Goal: Information Seeking & Learning: Learn about a topic

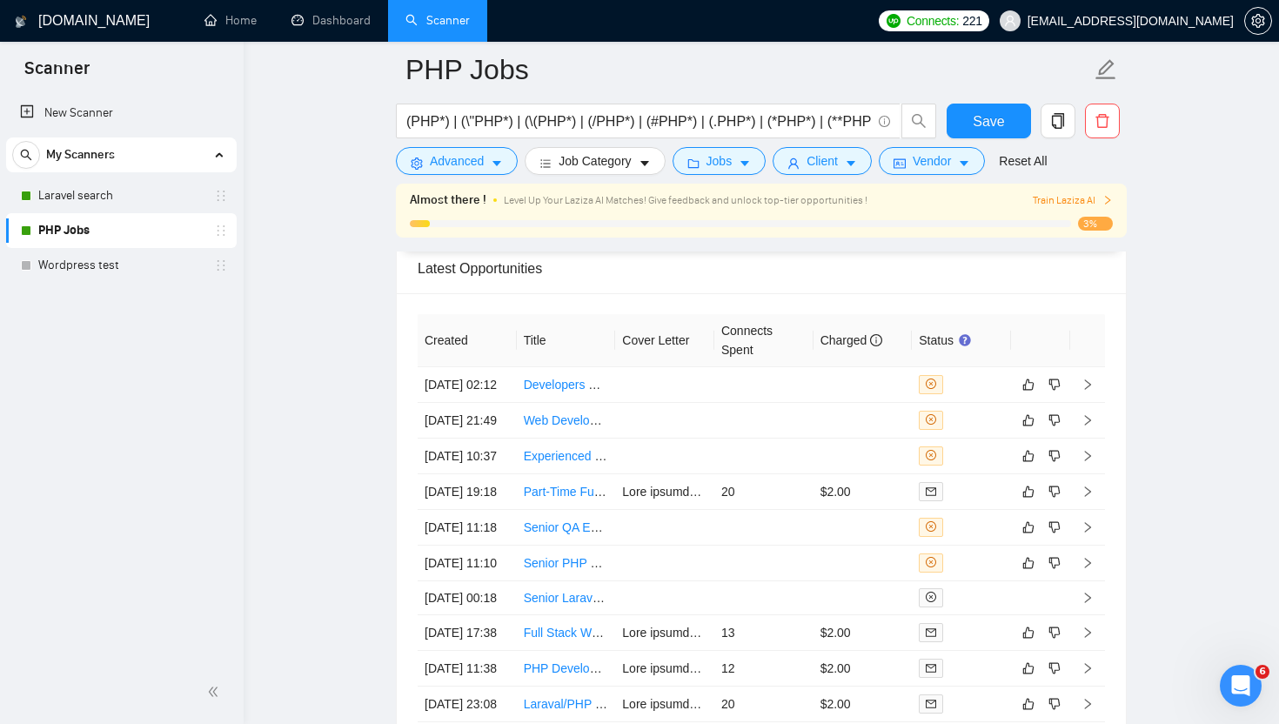
scroll to position [4399, 0]
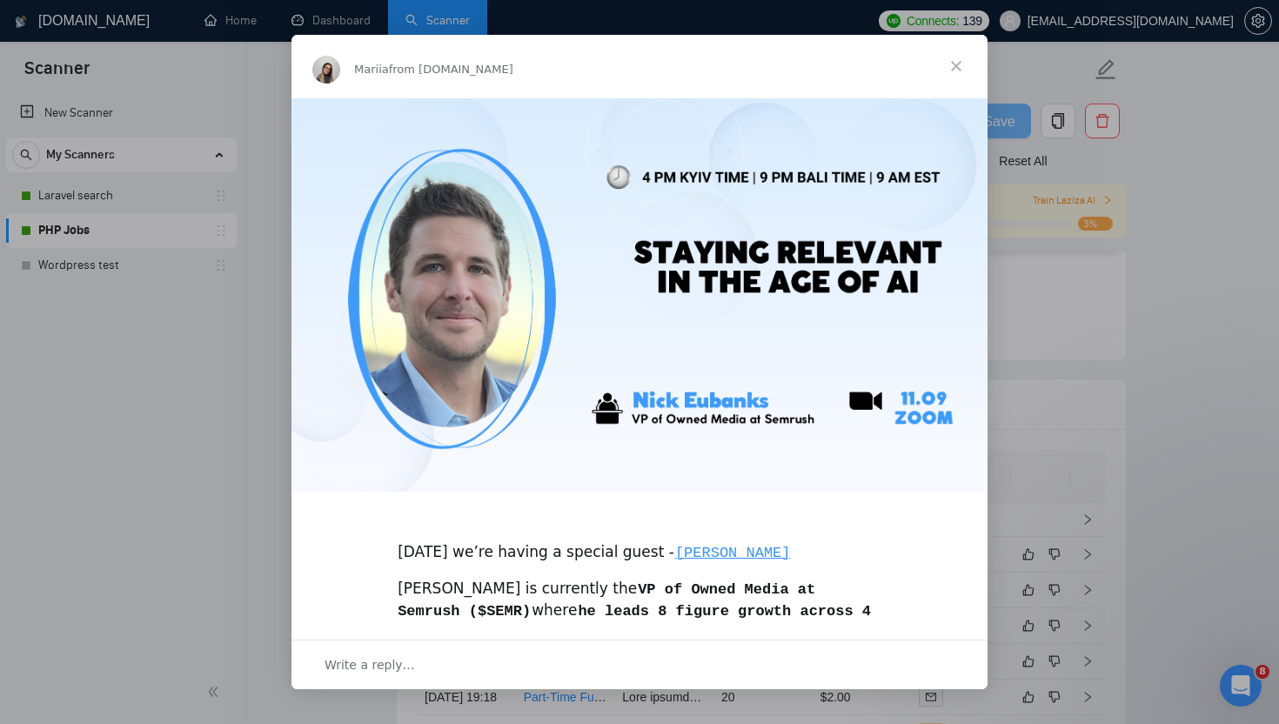
click at [955, 63] on span "Close" at bounding box center [956, 66] width 63 height 63
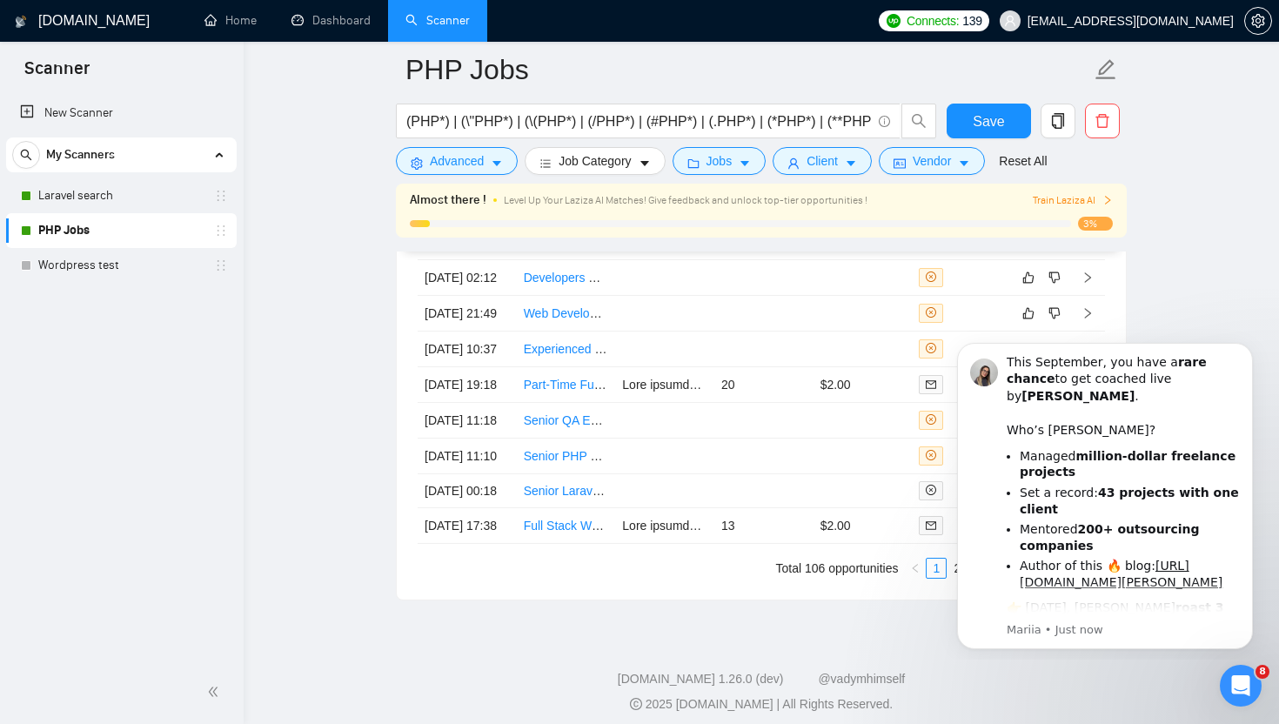
scroll to position [4658, 0]
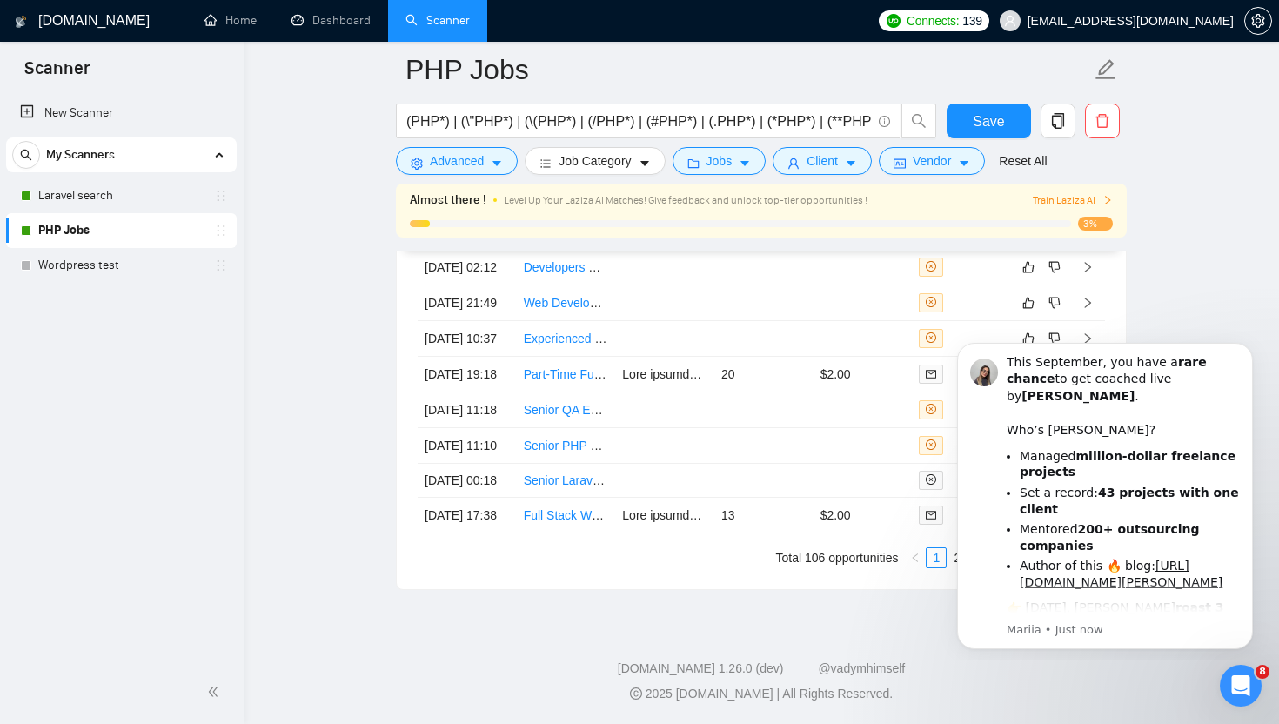
click at [1247, 348] on icon "Dismiss notification" at bounding box center [1247, 348] width 6 height 6
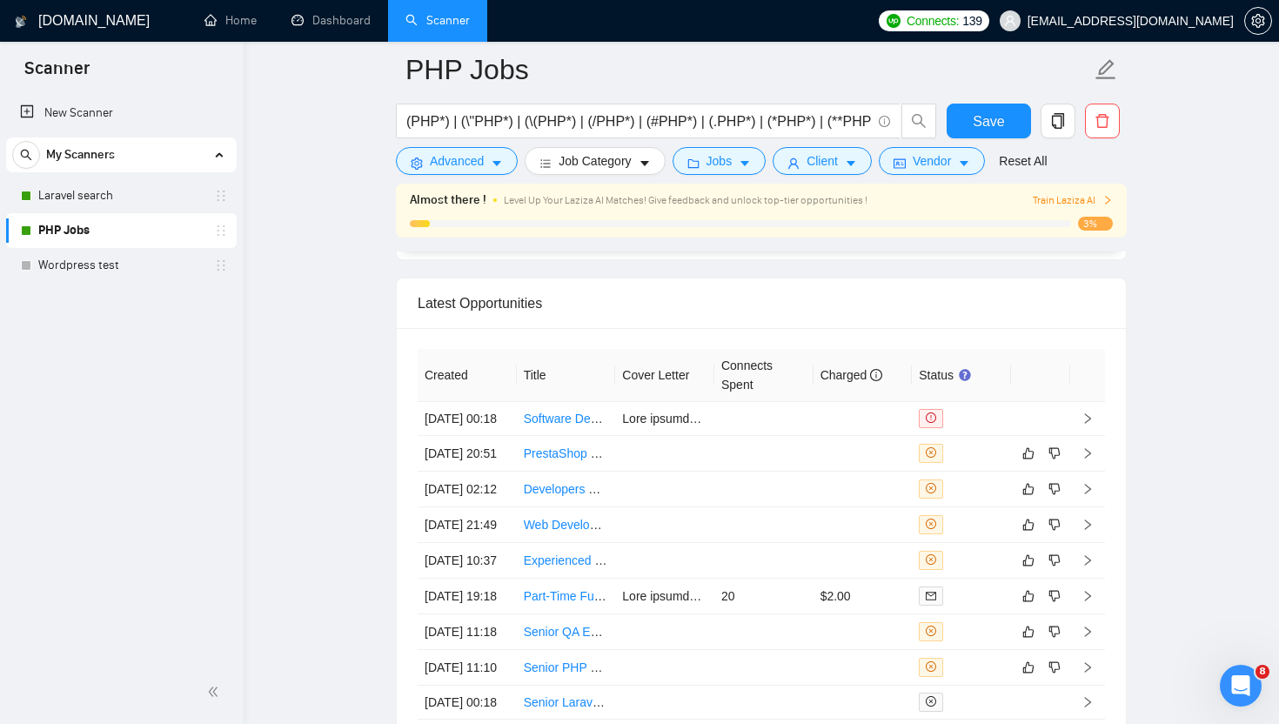
scroll to position [4378, 0]
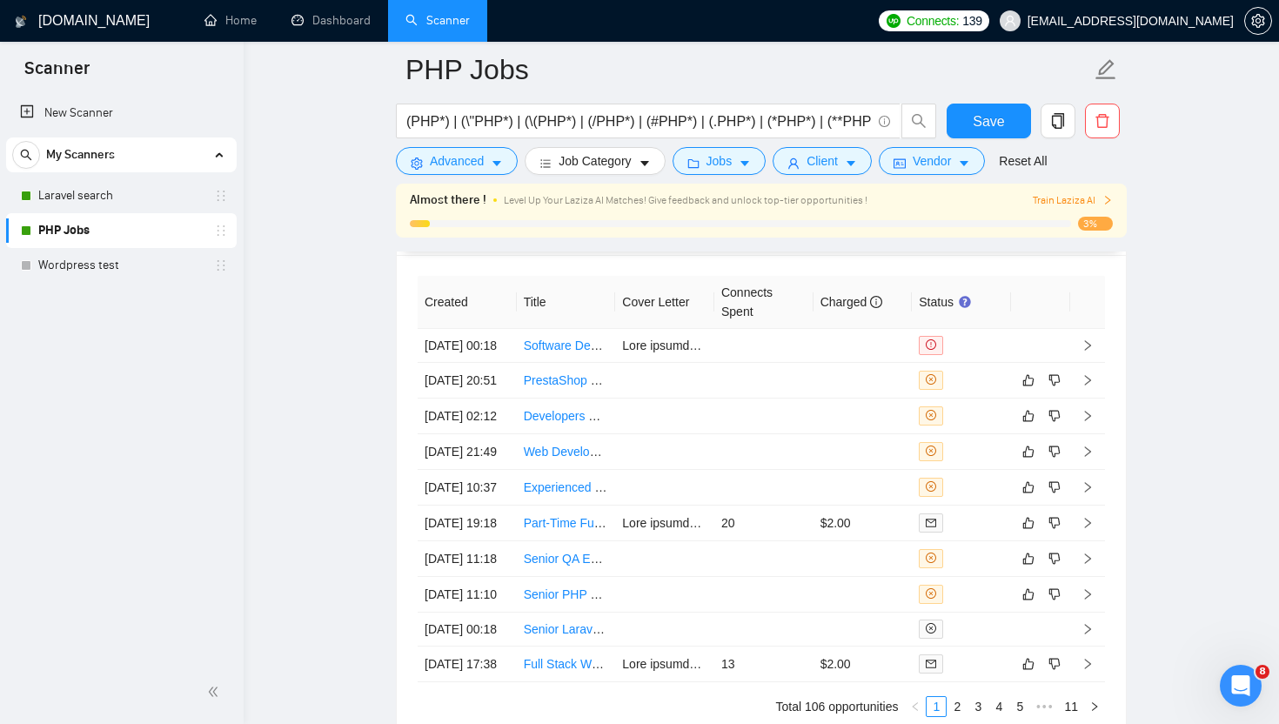
scroll to position [4417, 0]
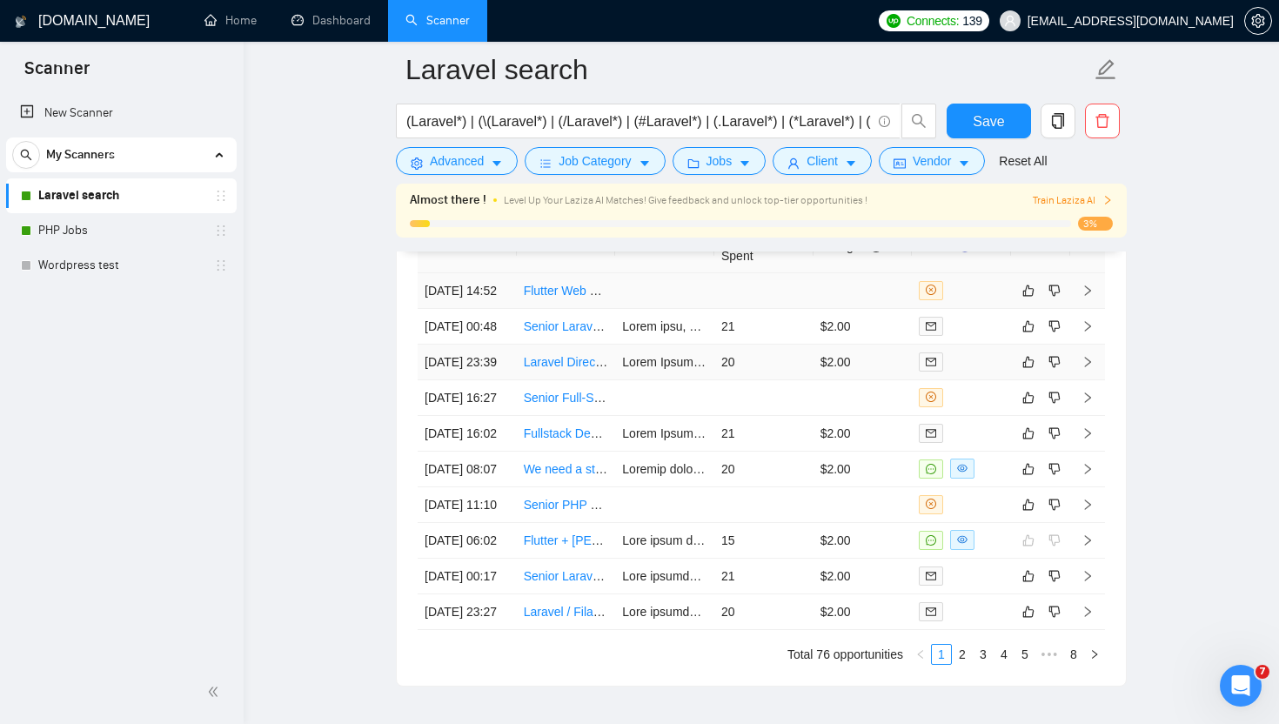
scroll to position [4606, 0]
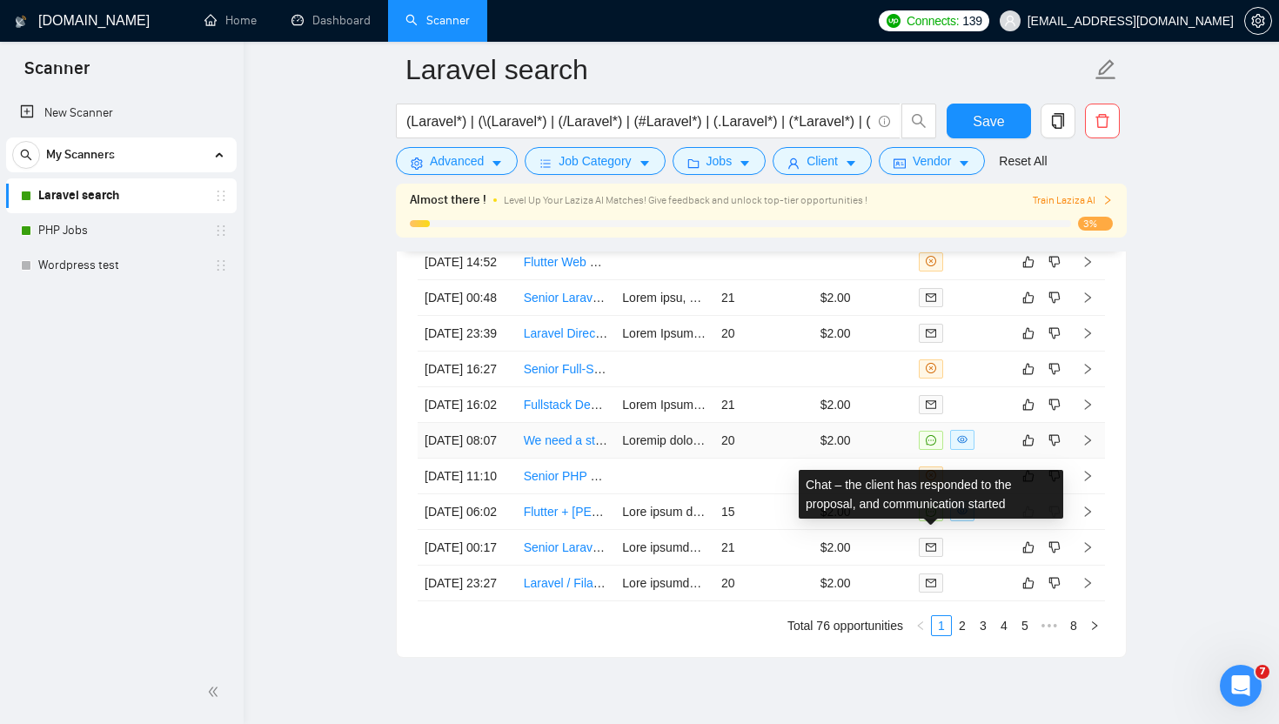
click at [937, 450] on span at bounding box center [931, 440] width 24 height 19
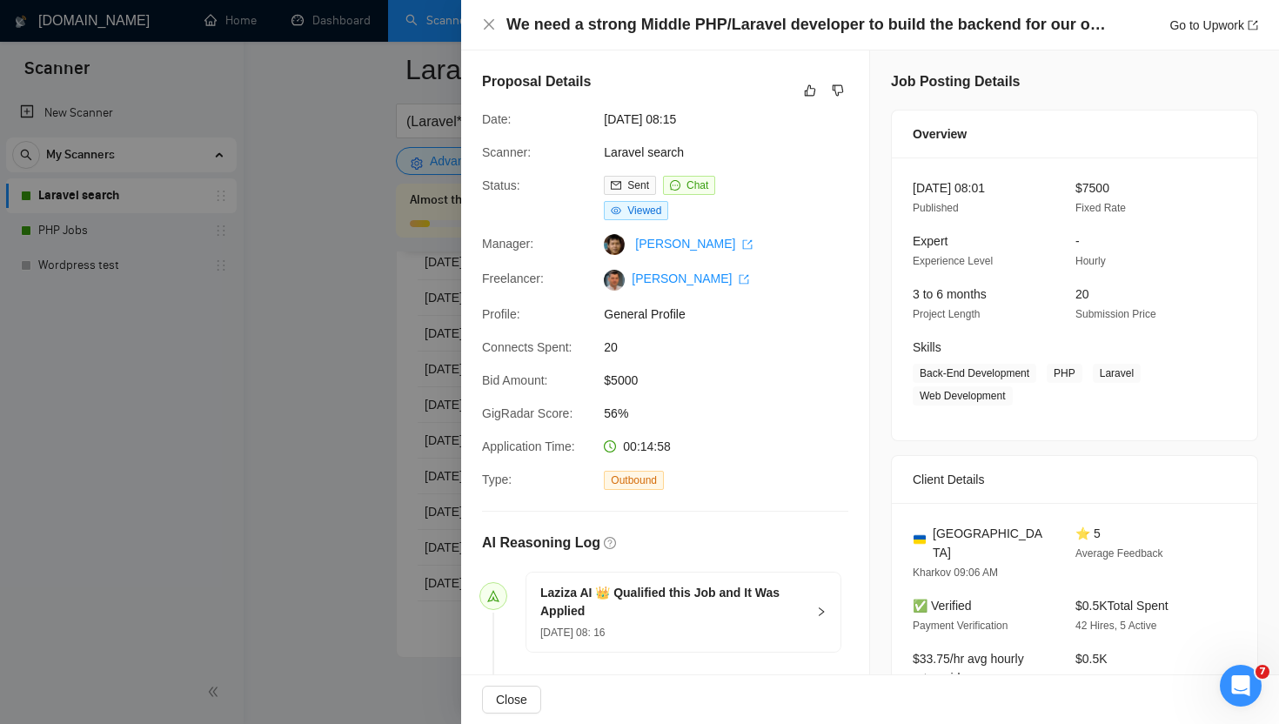
click at [432, 342] on div at bounding box center [639, 362] width 1279 height 724
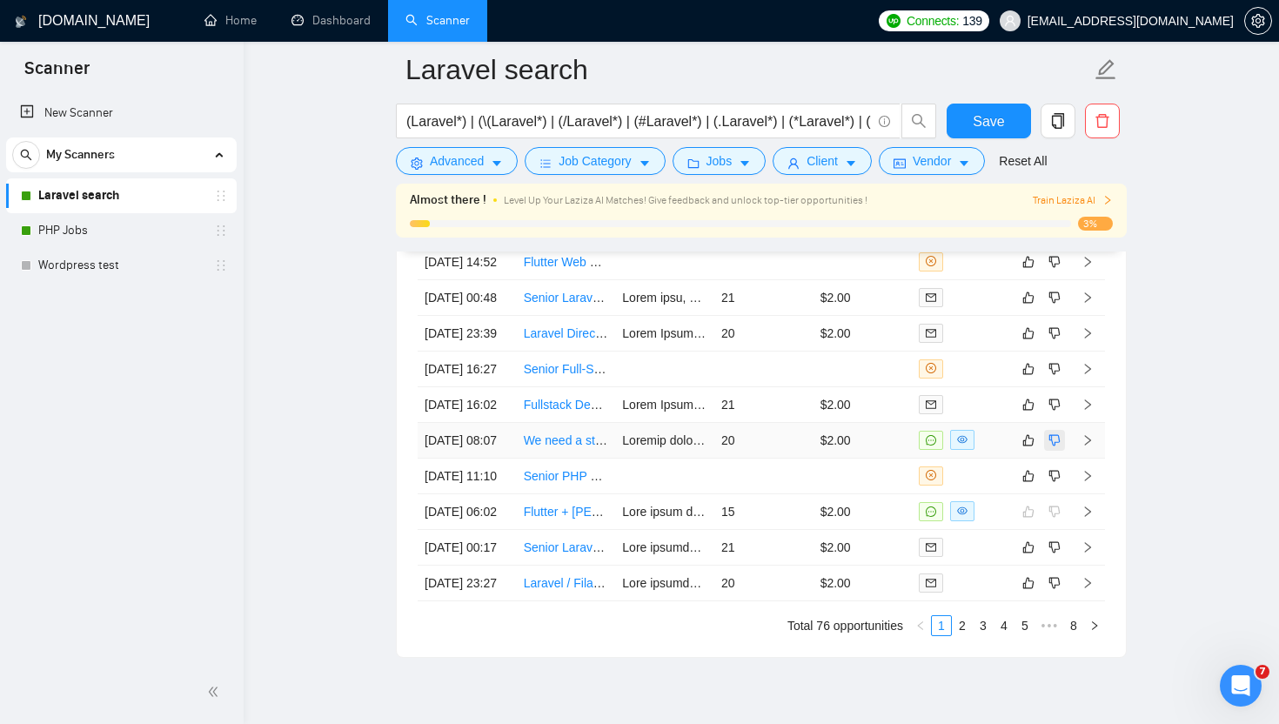
click at [1045, 451] on button "button" at bounding box center [1054, 440] width 21 height 21
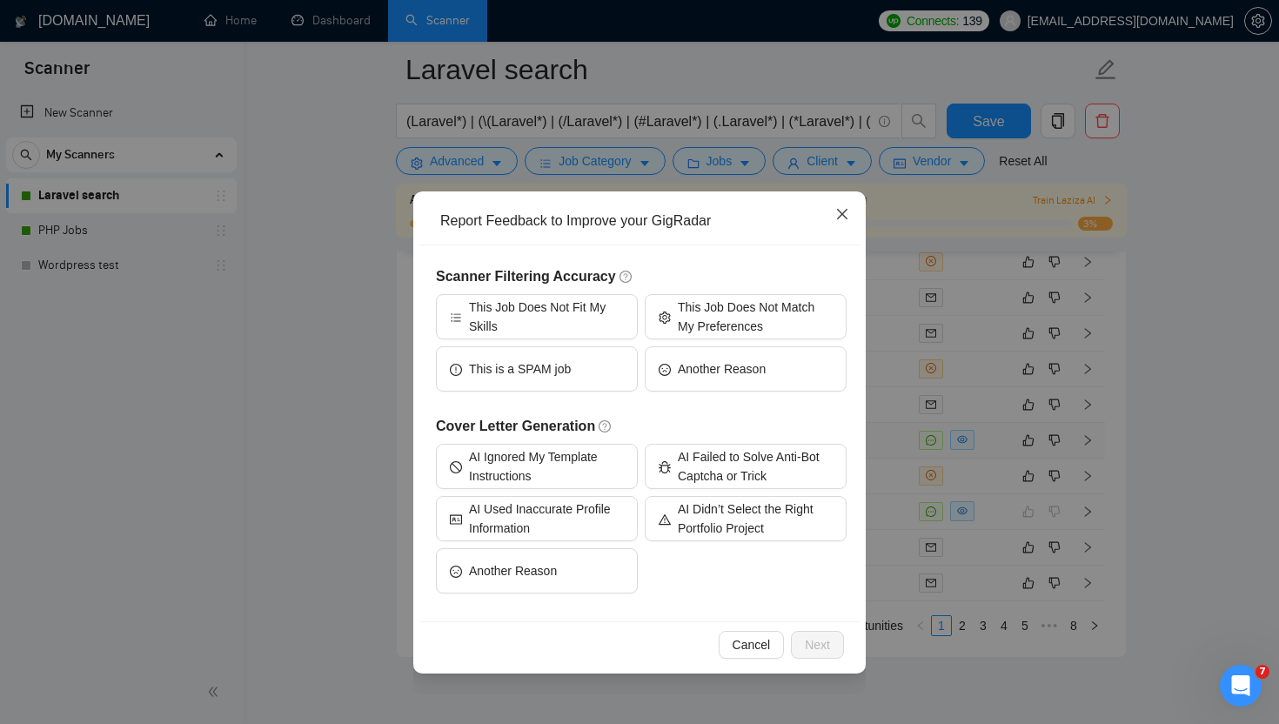
click at [841, 212] on icon "close" at bounding box center [842, 214] width 14 height 14
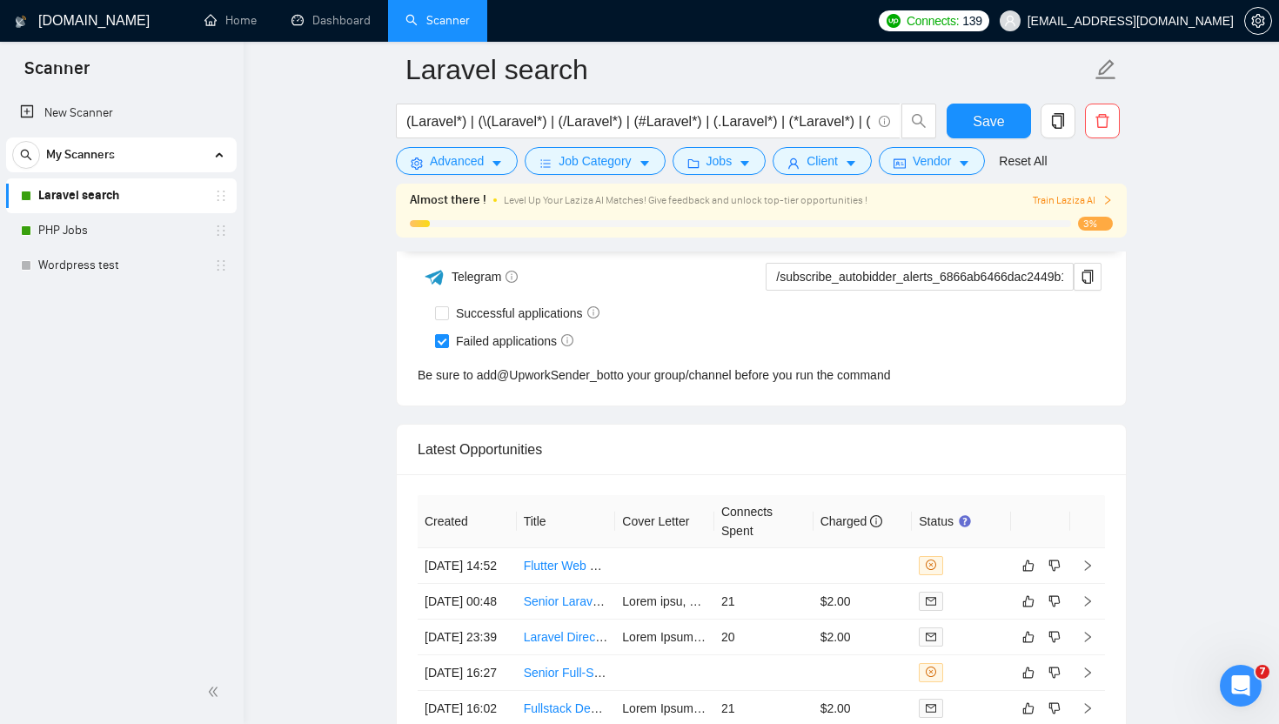
scroll to position [4304, 0]
